Goal: Information Seeking & Learning: Learn about a topic

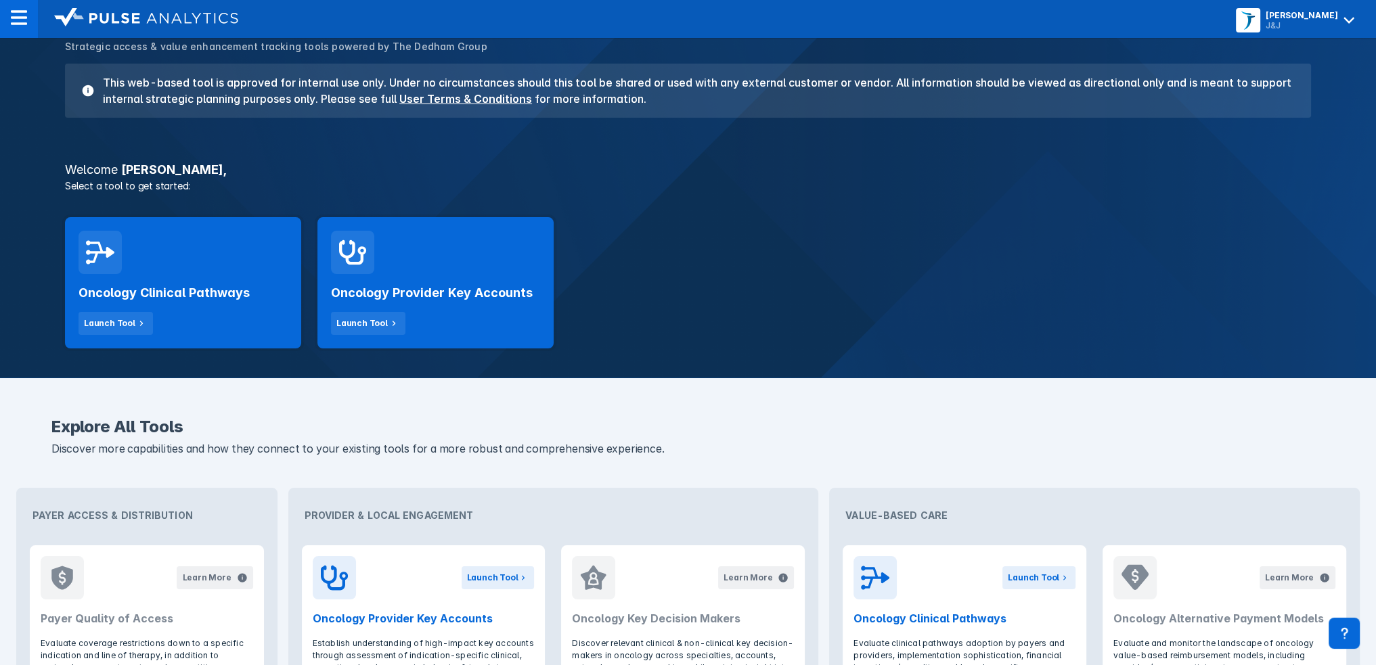
scroll to position [271, 0]
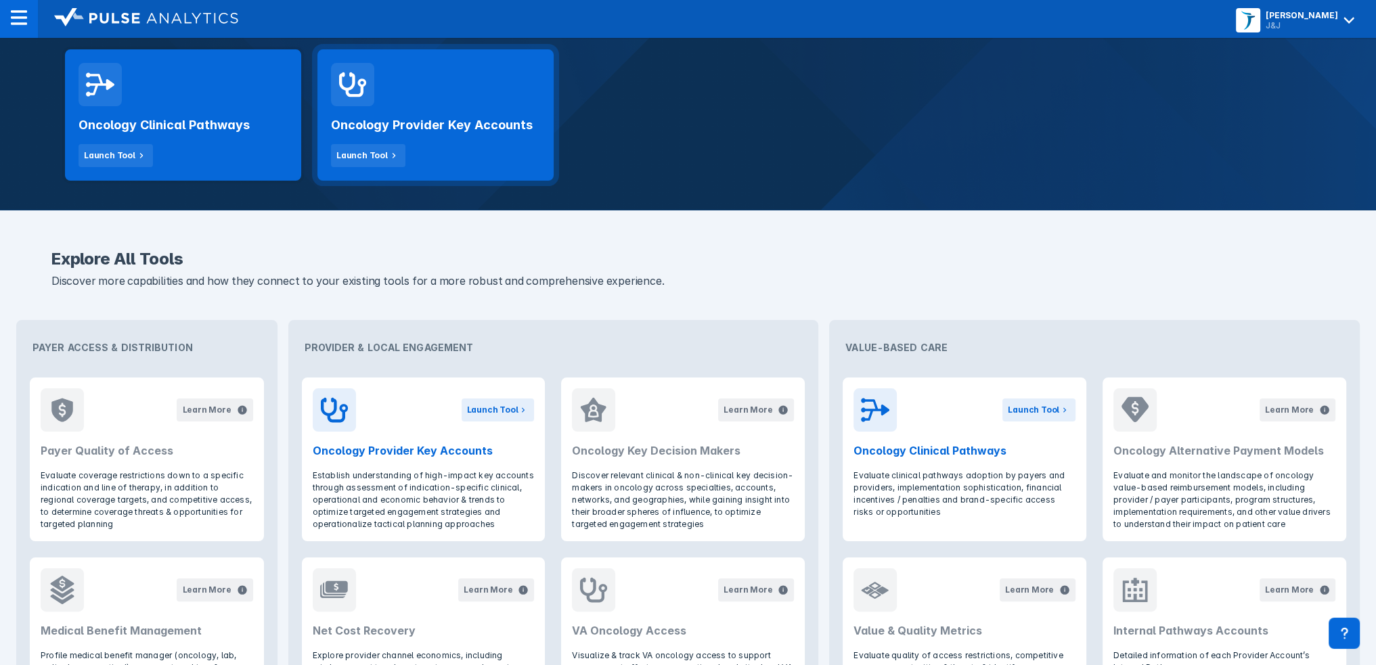
click at [474, 110] on div "Oncology Provider Key Accounts Launch Tool" at bounding box center [435, 136] width 209 height 61
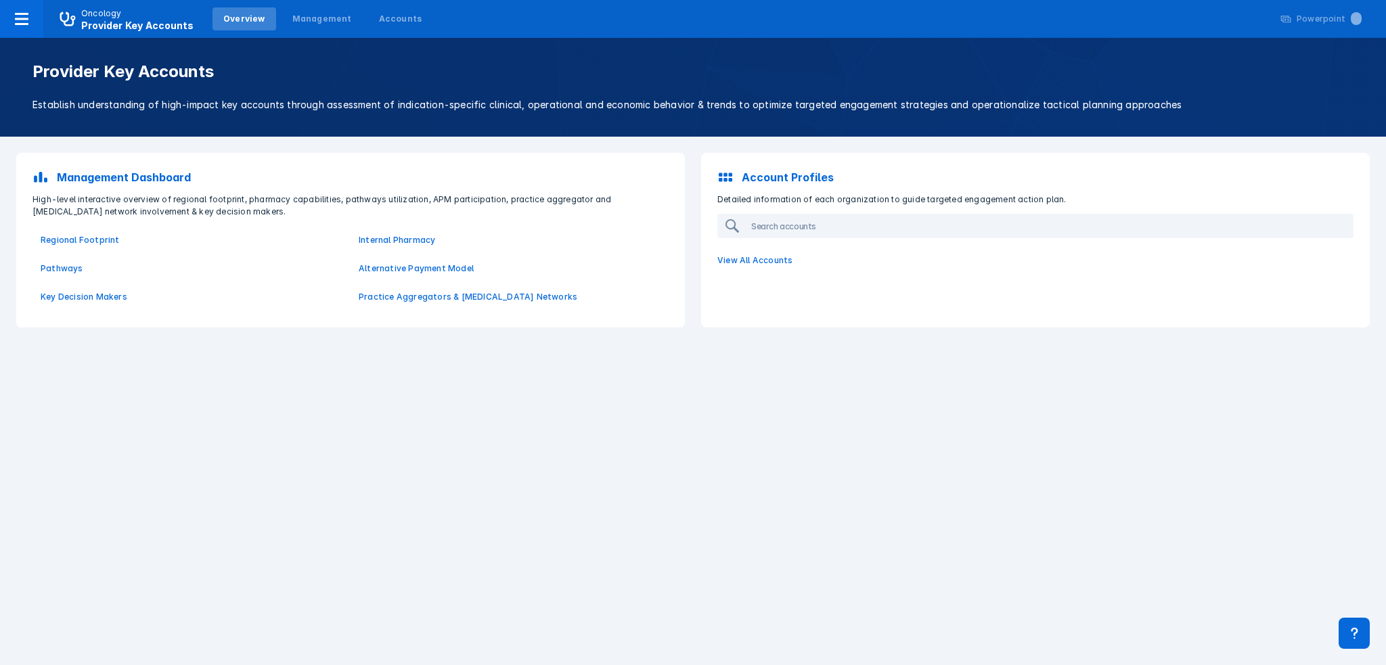
click at [775, 254] on p "View All Accounts" at bounding box center [1035, 260] width 652 height 28
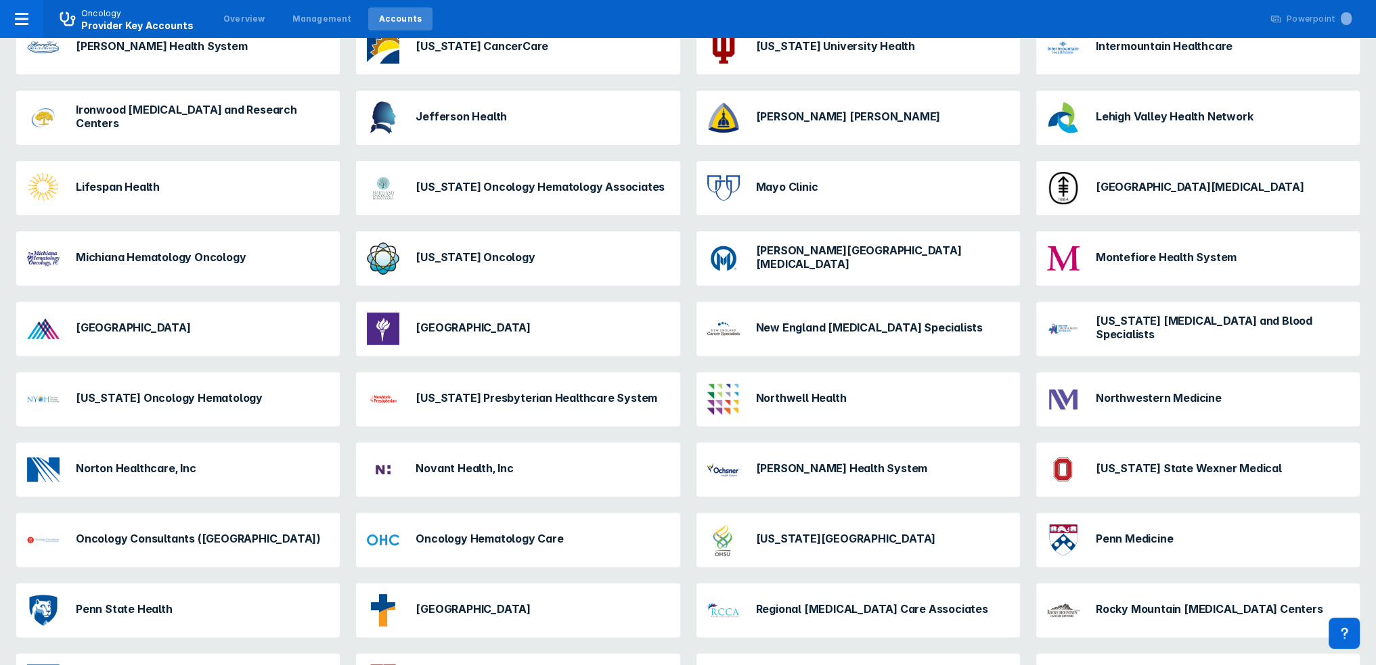
scroll to position [609, 0]
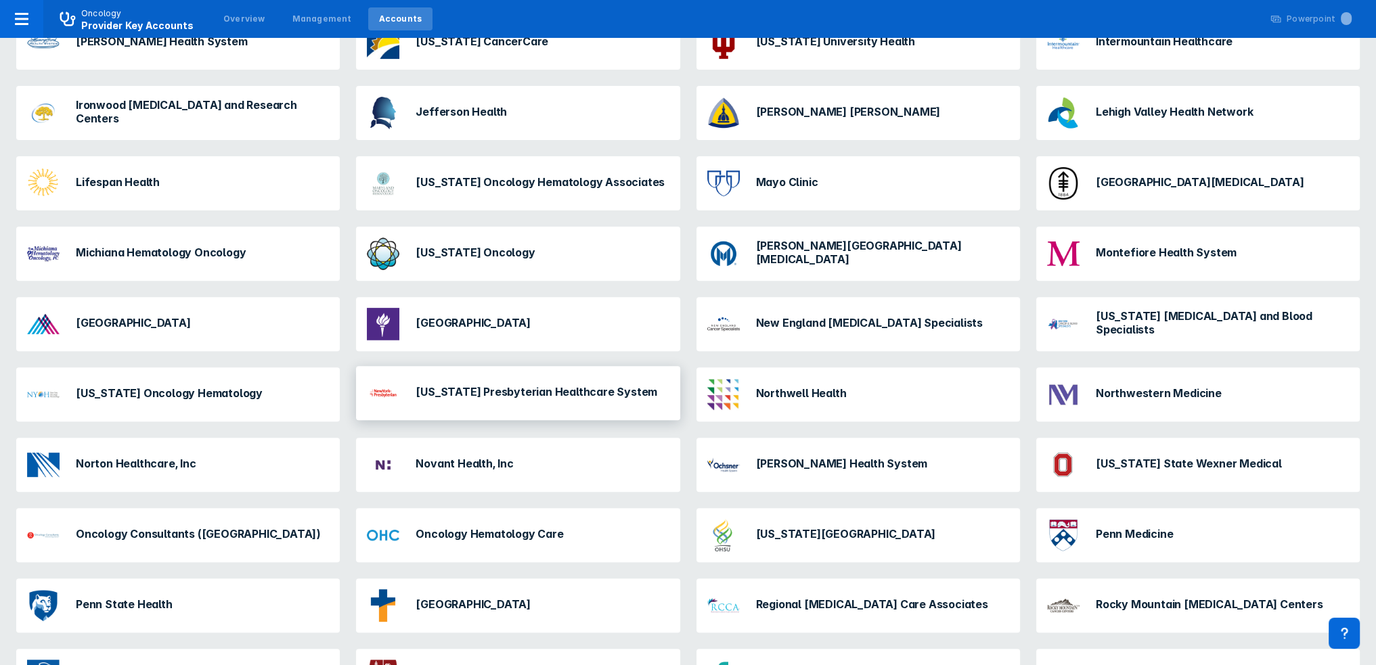
click at [456, 391] on h3 "[US_STATE] Presbyterian Healthcare System" at bounding box center [537, 392] width 242 height 14
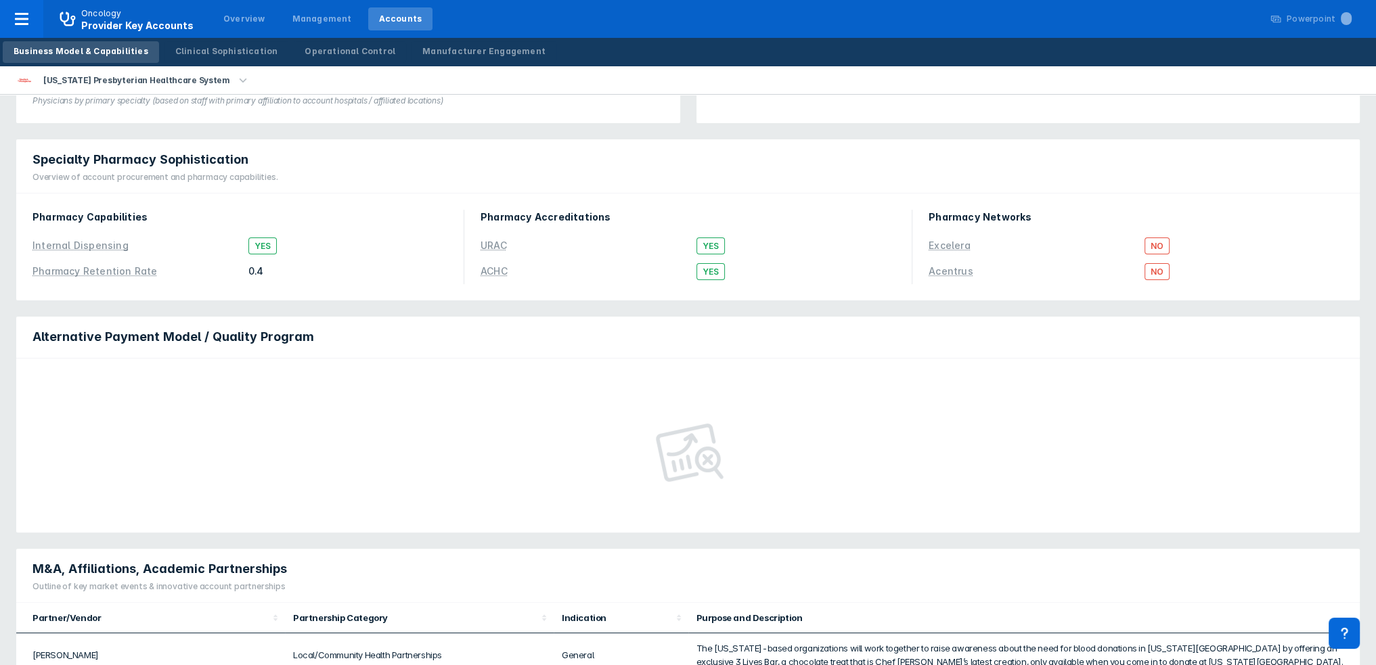
scroll to position [406, 0]
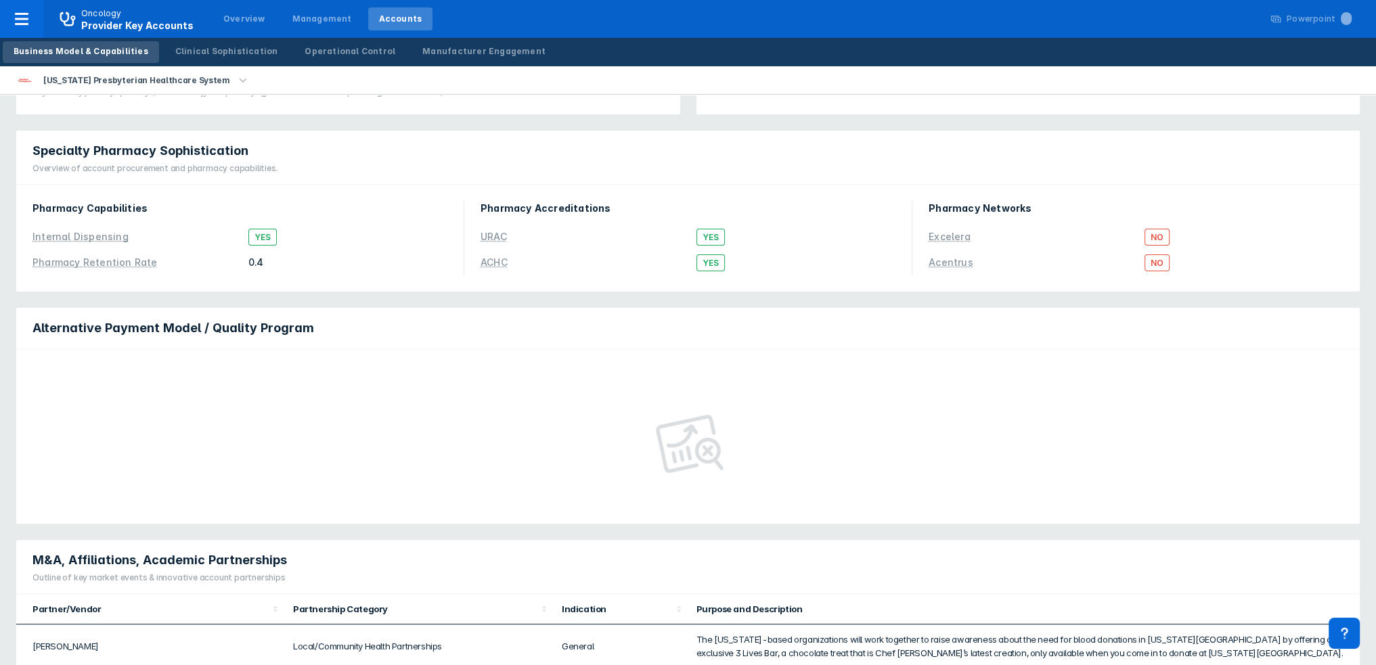
click at [429, 395] on div at bounding box center [688, 437] width 1344 height 174
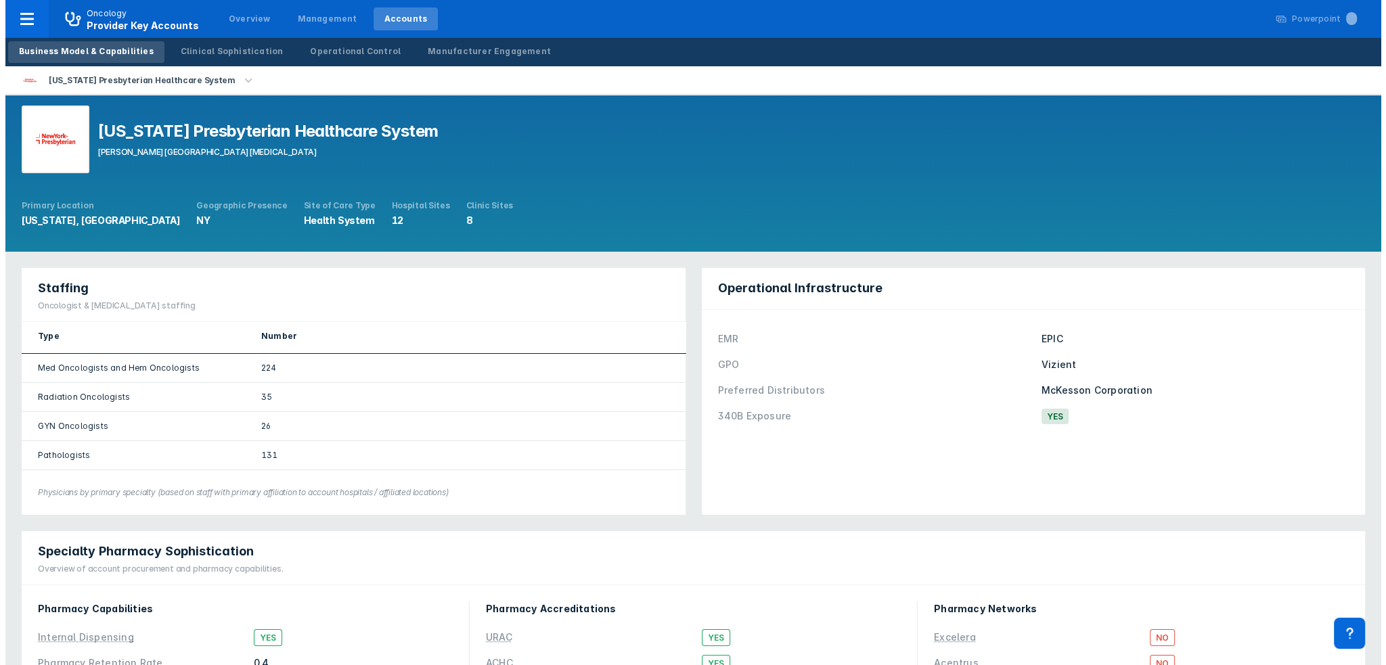
scroll to position [0, 0]
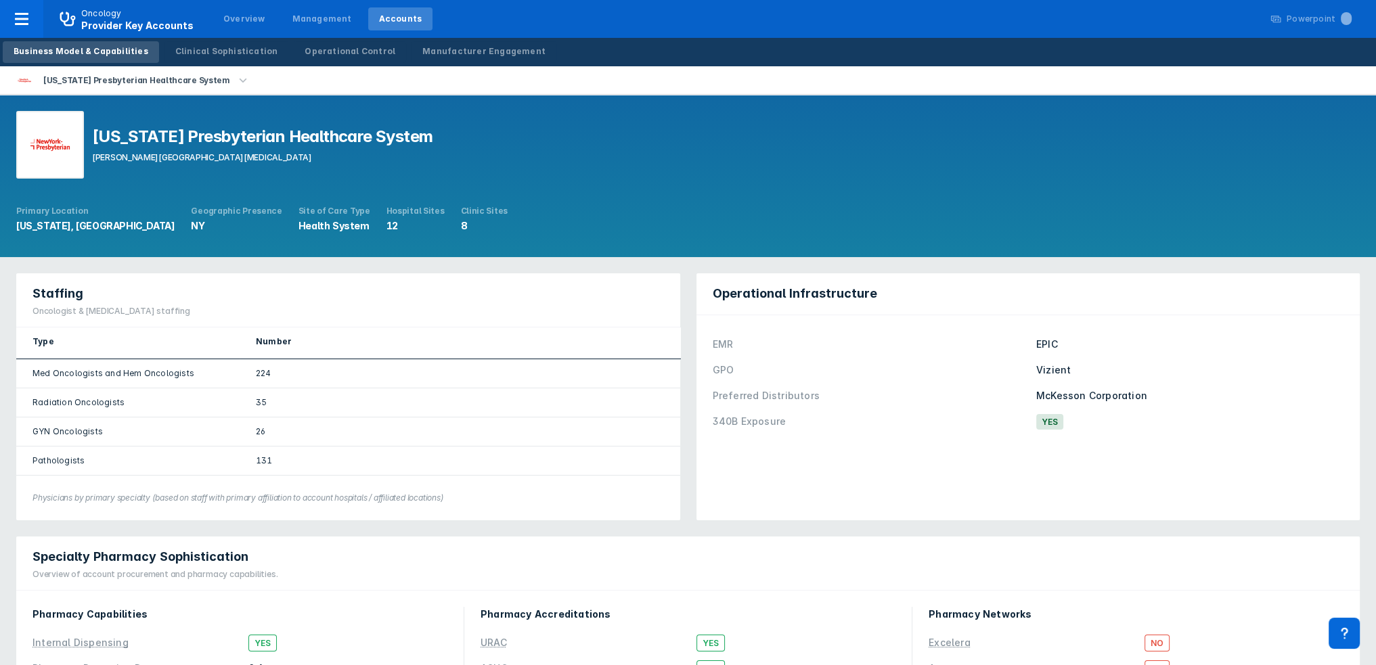
click at [236, 83] on icon "button" at bounding box center [243, 80] width 15 height 15
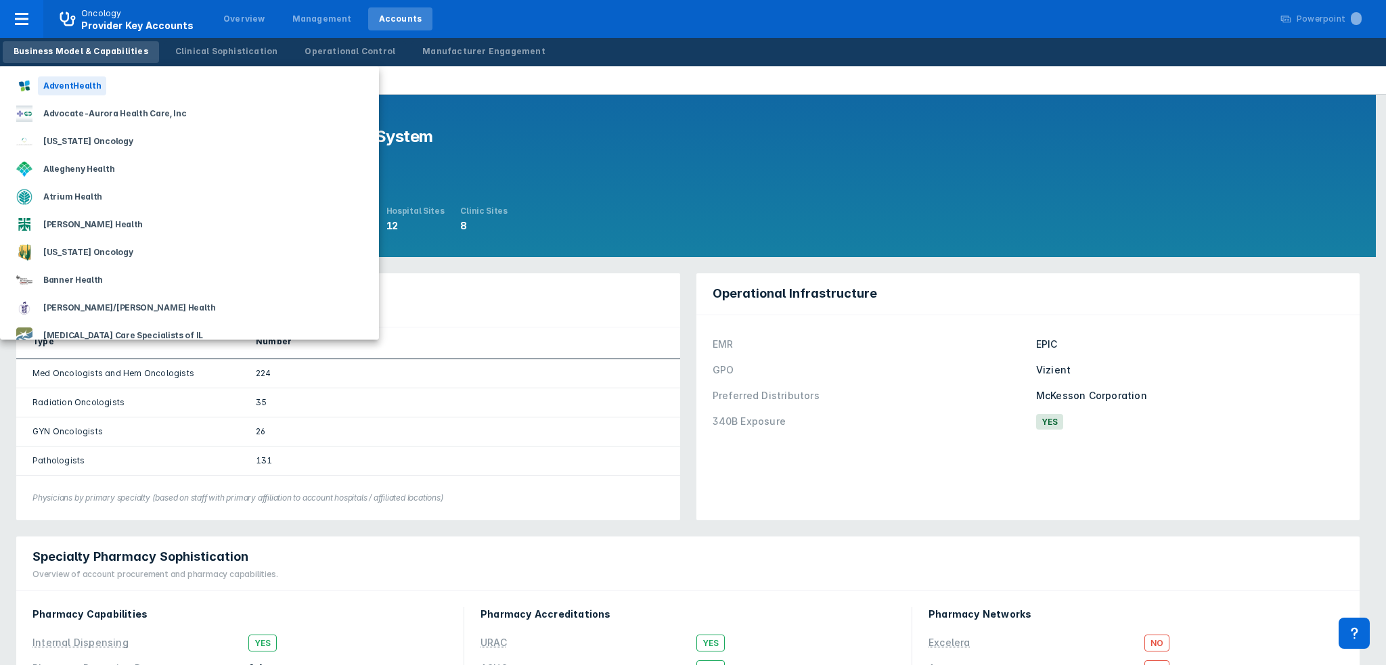
click at [212, 80] on div "AdventHealth" at bounding box center [189, 86] width 379 height 28
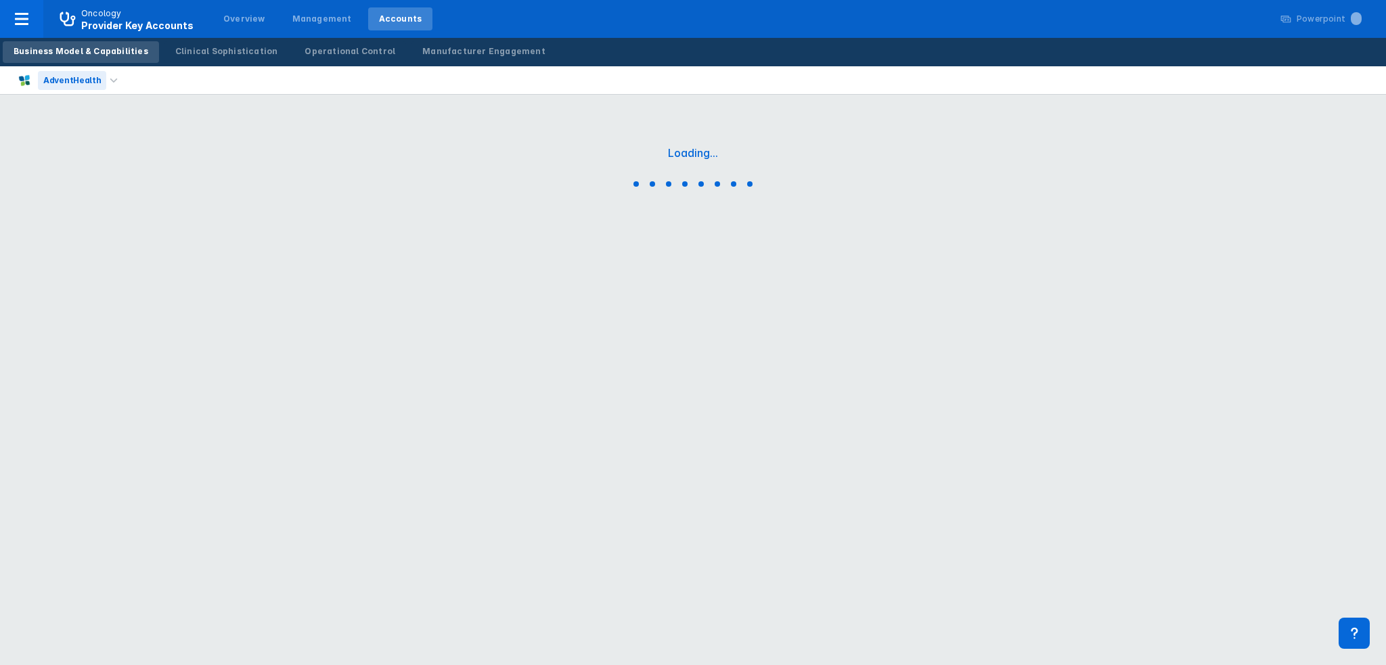
click at [95, 84] on div "AdventHealth" at bounding box center [72, 80] width 68 height 19
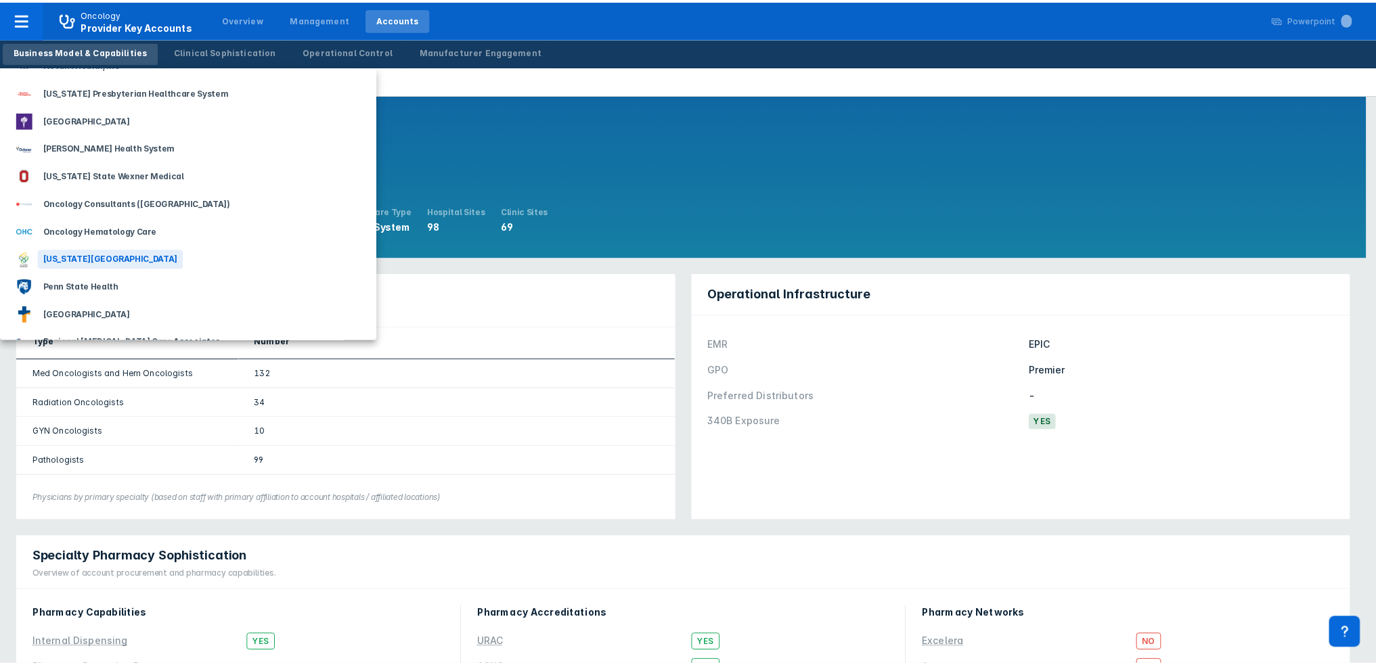
scroll to position [1286, 0]
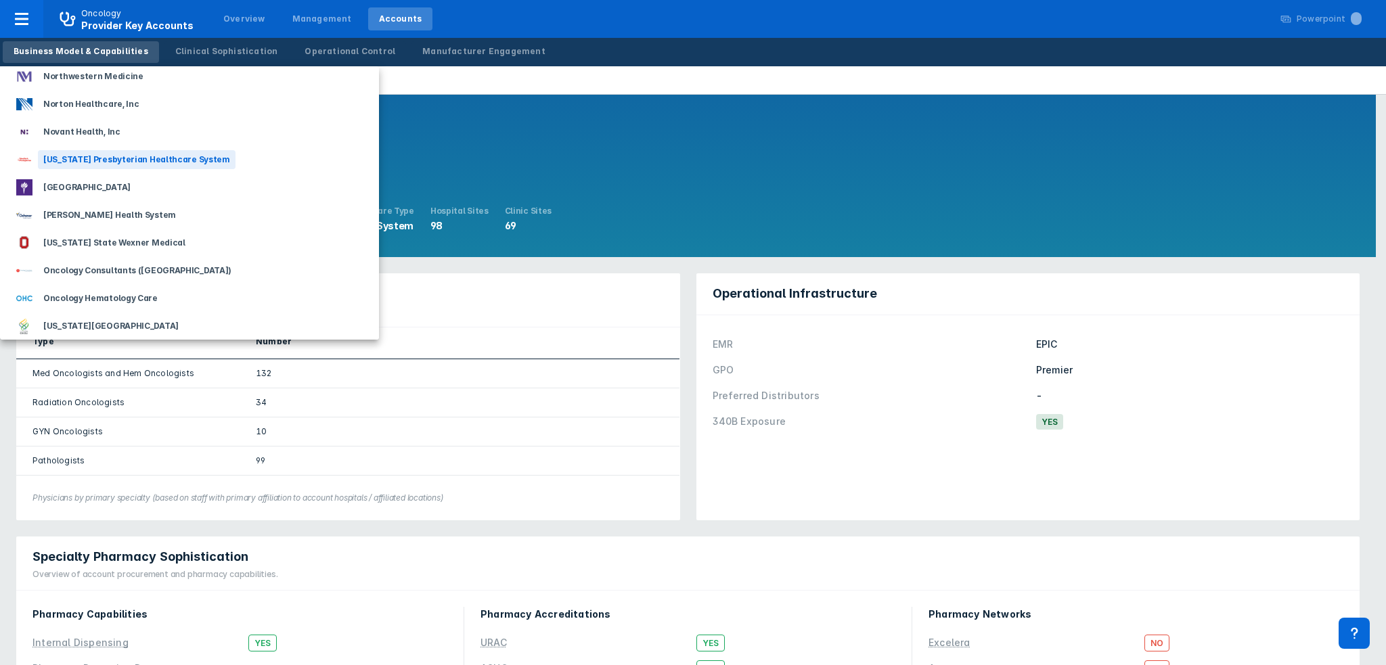
click at [123, 160] on div "[US_STATE] Presbyterian Healthcare System" at bounding box center [137, 159] width 198 height 19
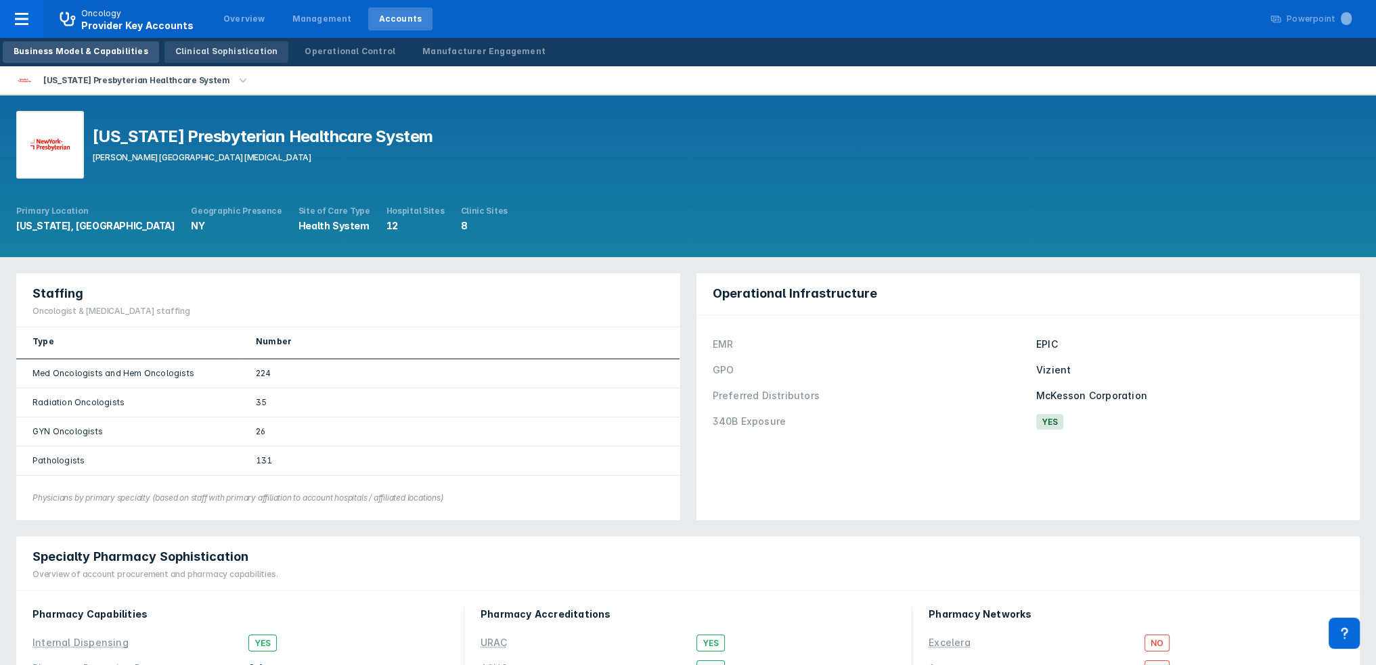
click at [218, 47] on div "Clinical Sophistication" at bounding box center [226, 51] width 103 height 12
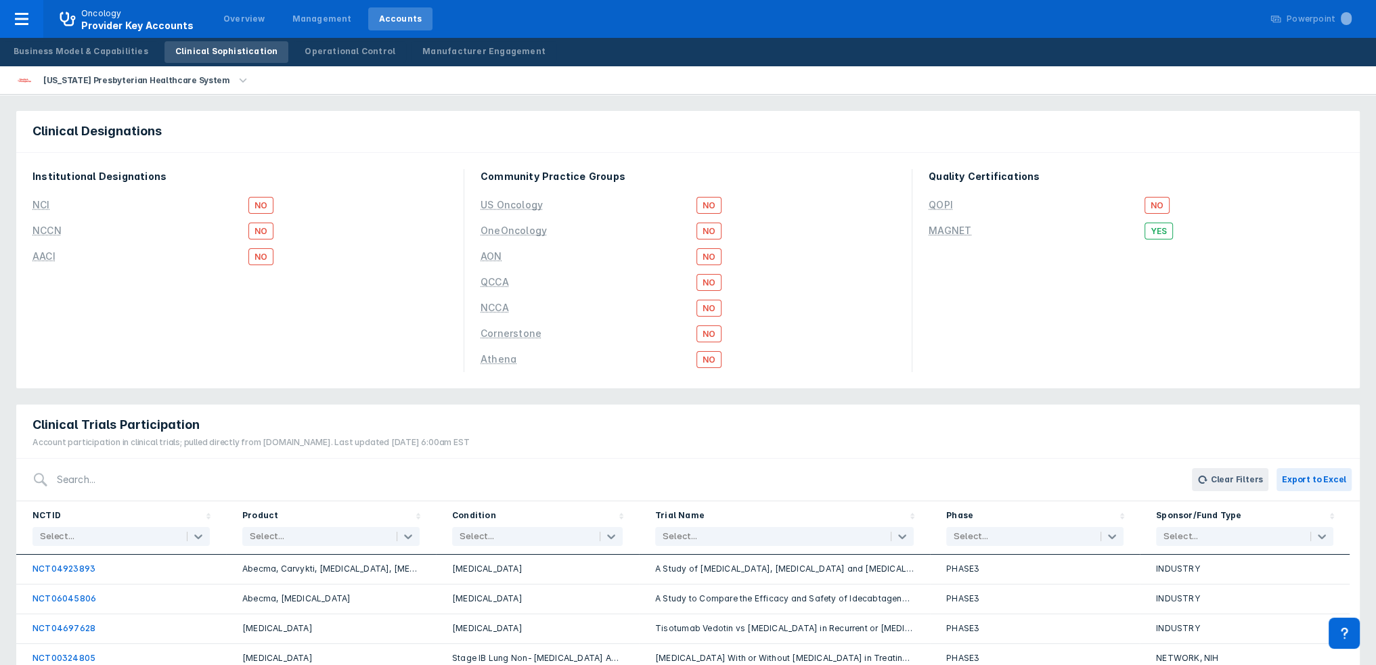
click at [406, 533] on div "Product Select..." at bounding box center [331, 528] width 210 height 53
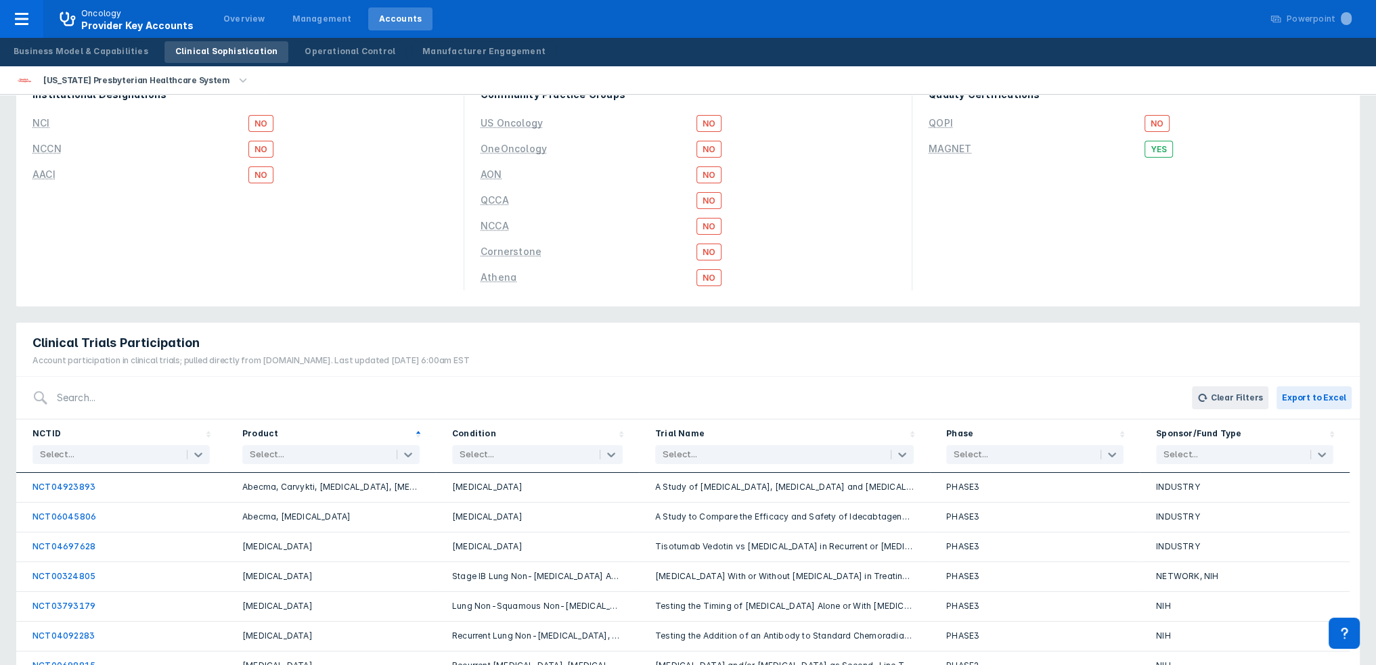
scroll to position [94, 0]
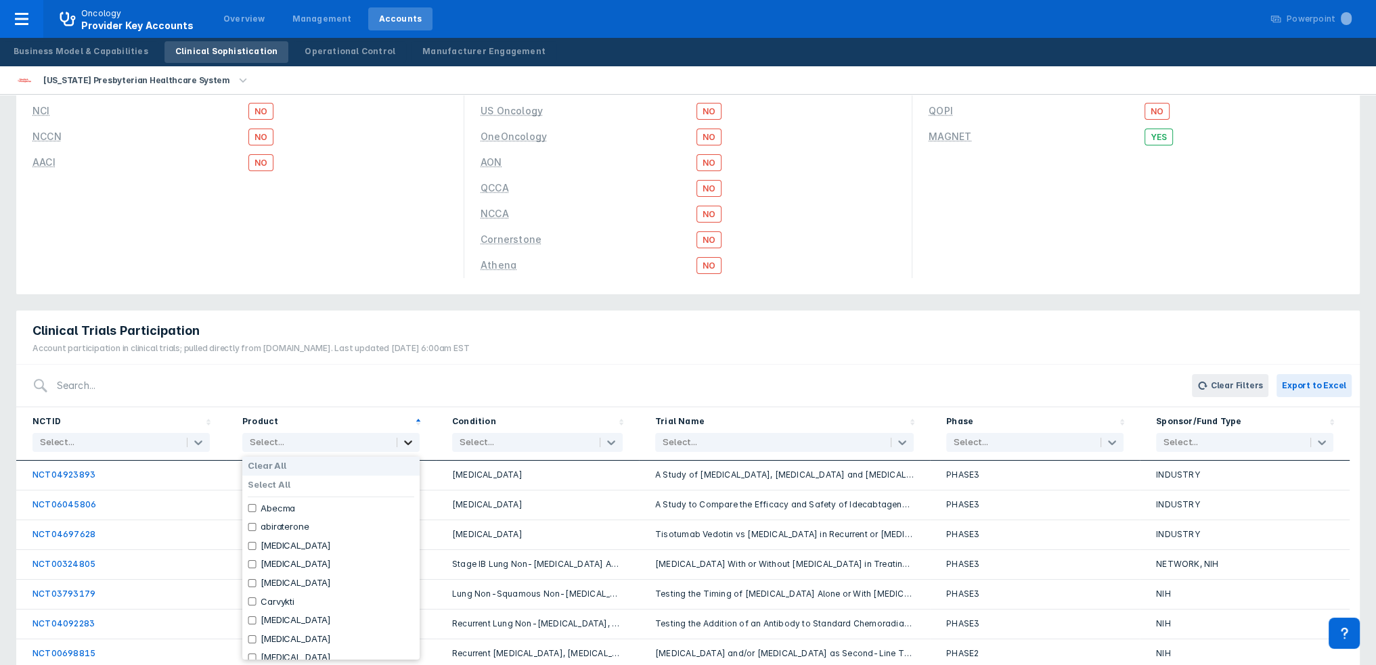
click at [408, 440] on icon at bounding box center [408, 443] width 14 height 14
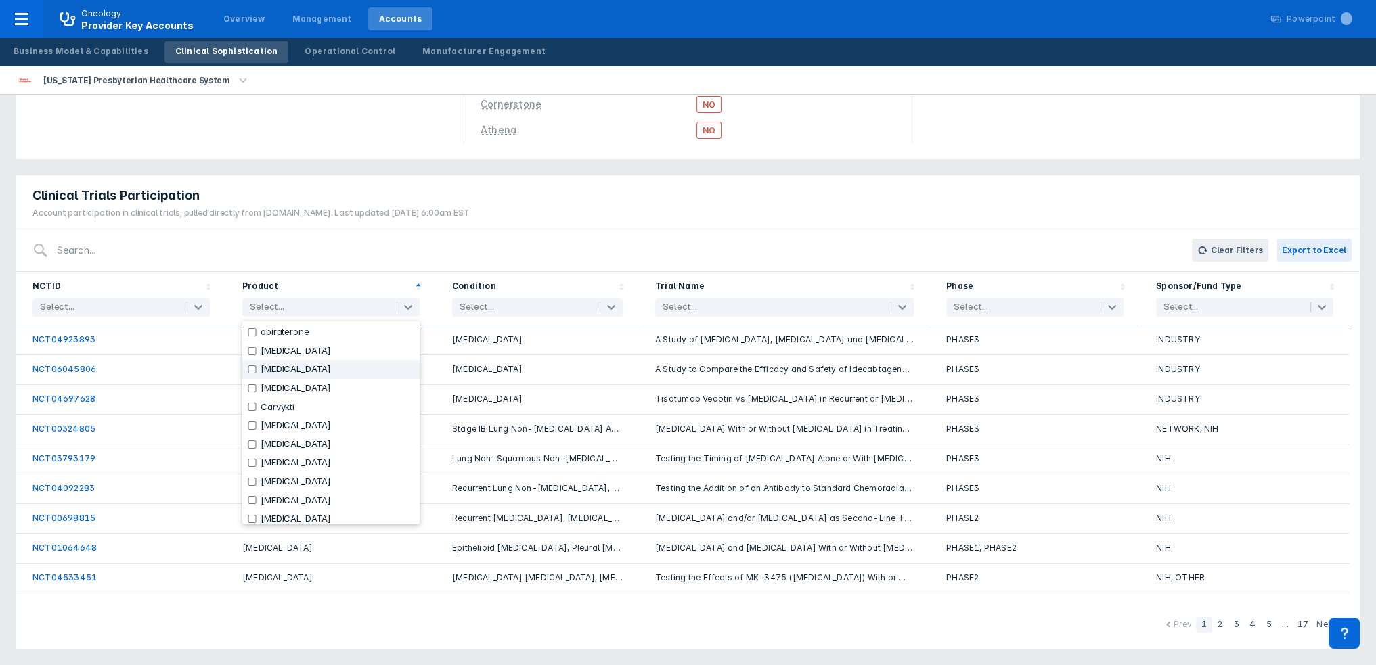
scroll to position [0, 0]
